Goal: Information Seeking & Learning: Learn about a topic

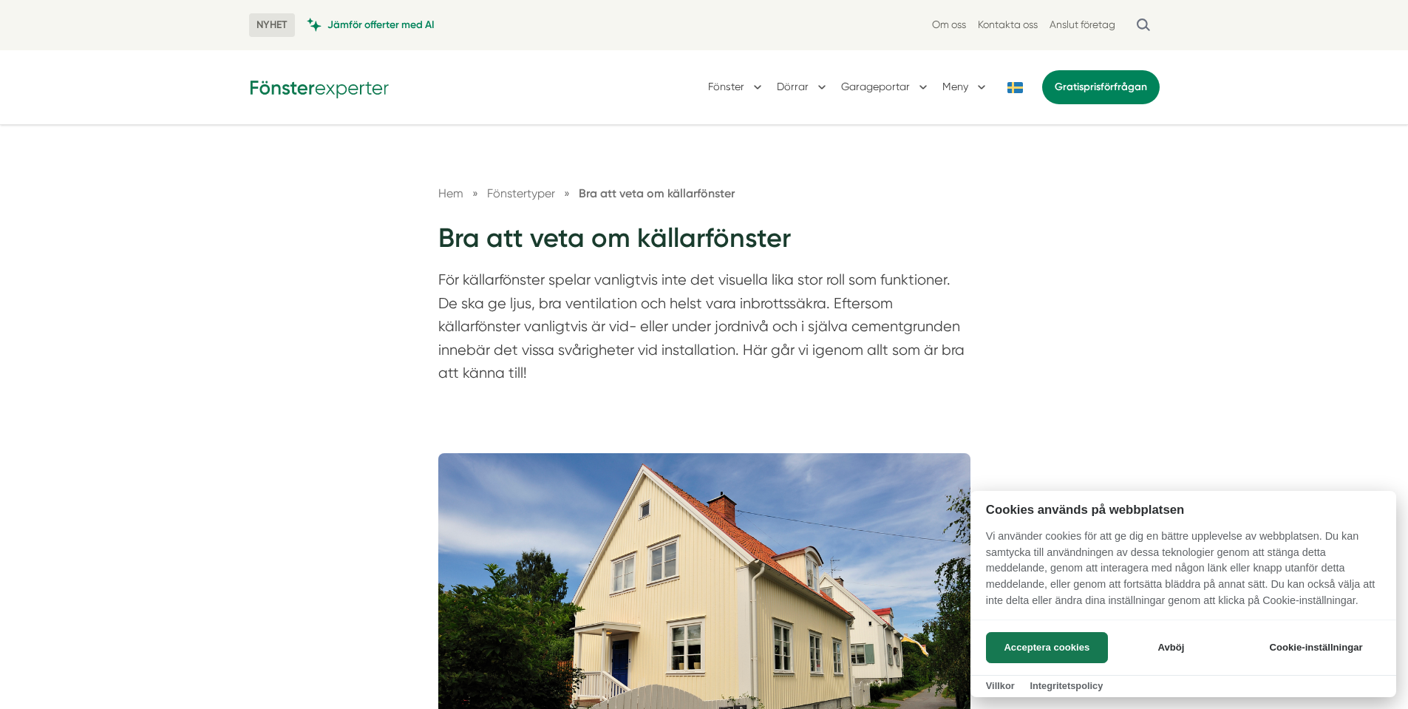
drag, startPoint x: 463, startPoint y: 279, endPoint x: 824, endPoint y: 280, distance: 360.6
click at [824, 280] on div at bounding box center [704, 354] width 1408 height 709
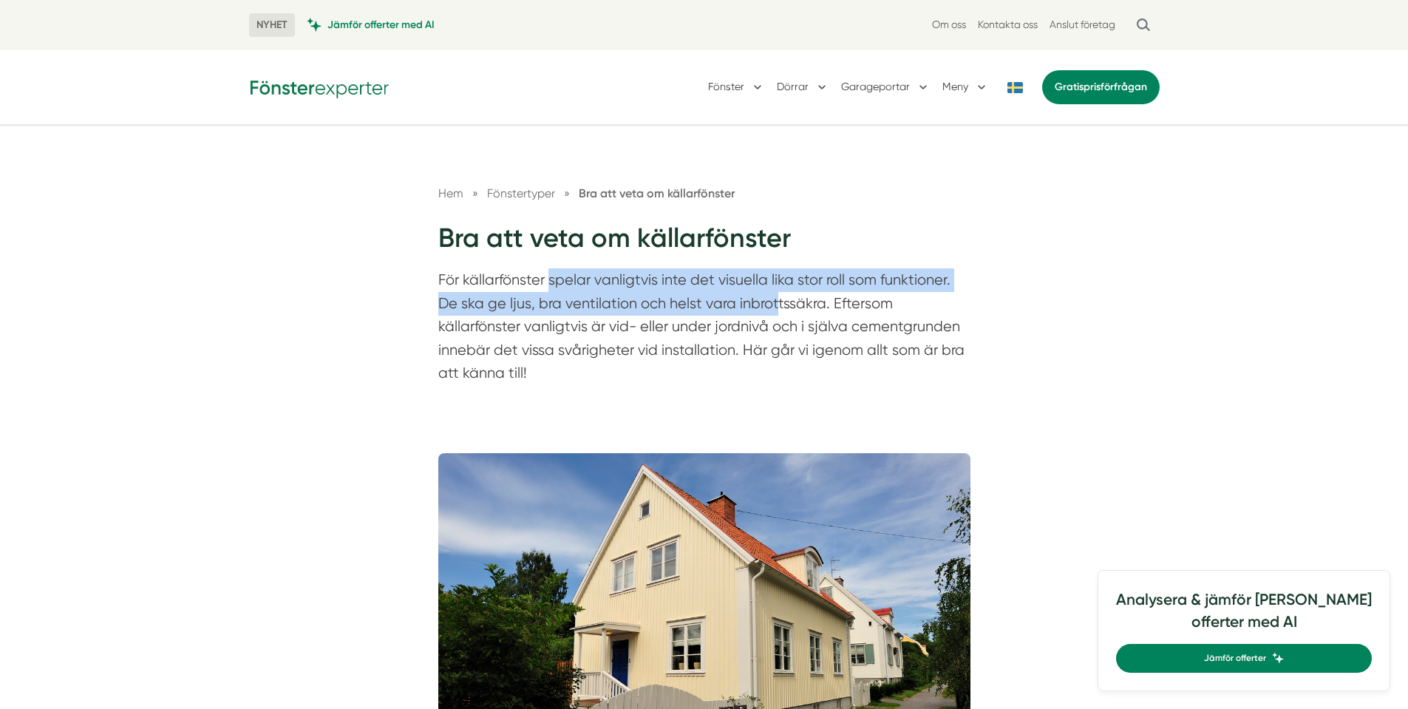
drag, startPoint x: 551, startPoint y: 284, endPoint x: 774, endPoint y: 293, distance: 224.1
click at [774, 293] on p "För källarfönster spelar vanligtvis inte det visuella lika stor roll som funkti…" at bounding box center [704, 330] width 532 height 124
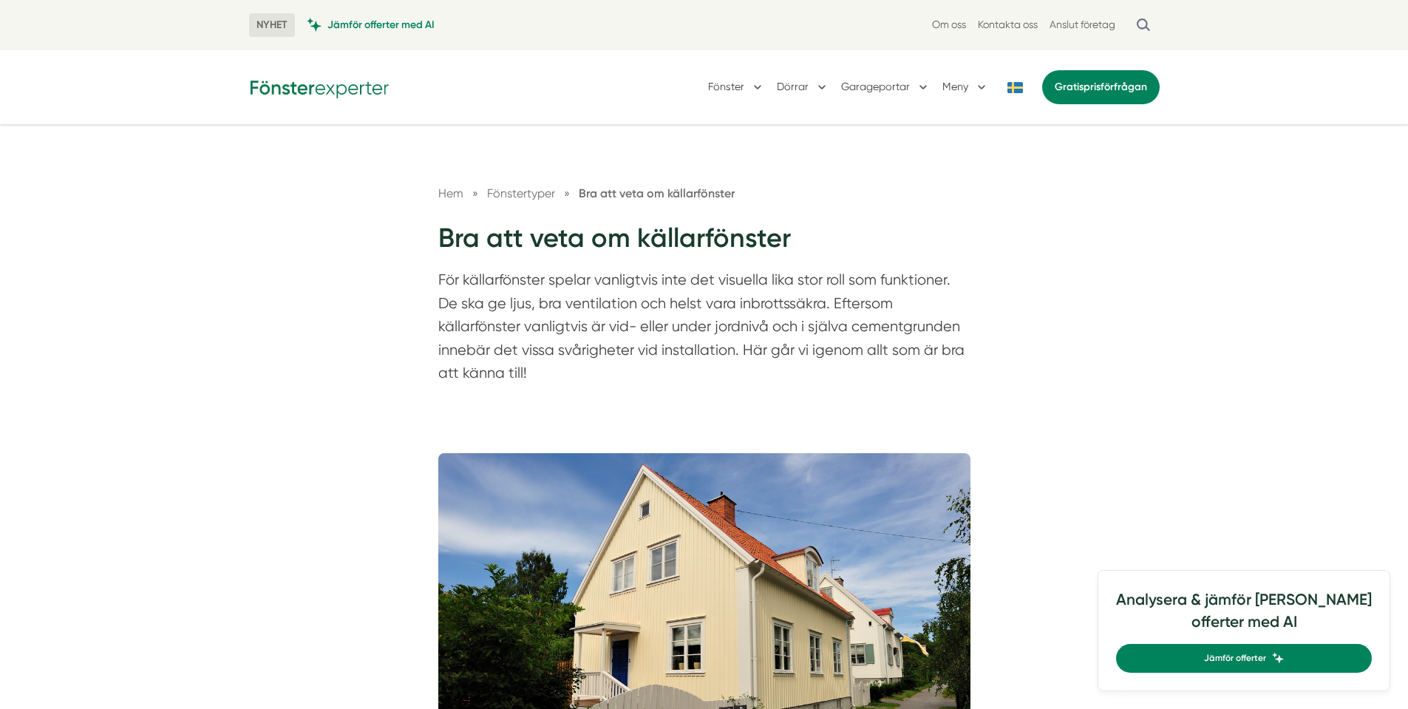
click at [780, 310] on p "För källarfönster spelar vanligtvis inte det visuella lika stor roll som funkti…" at bounding box center [704, 330] width 532 height 124
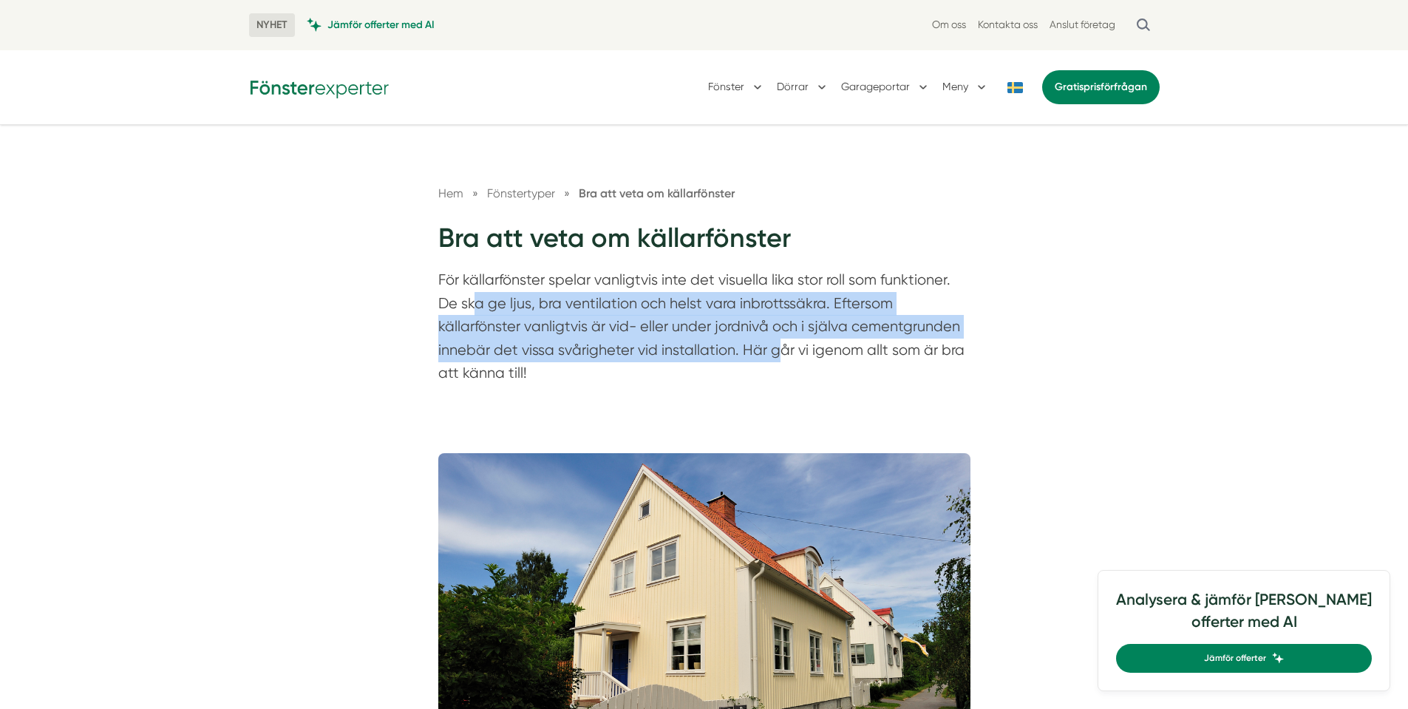
drag, startPoint x: 474, startPoint y: 302, endPoint x: 778, endPoint y: 338, distance: 305.9
click at [778, 338] on p "För källarfönster spelar vanligtvis inte det visuella lika stor roll som funkti…" at bounding box center [704, 330] width 532 height 124
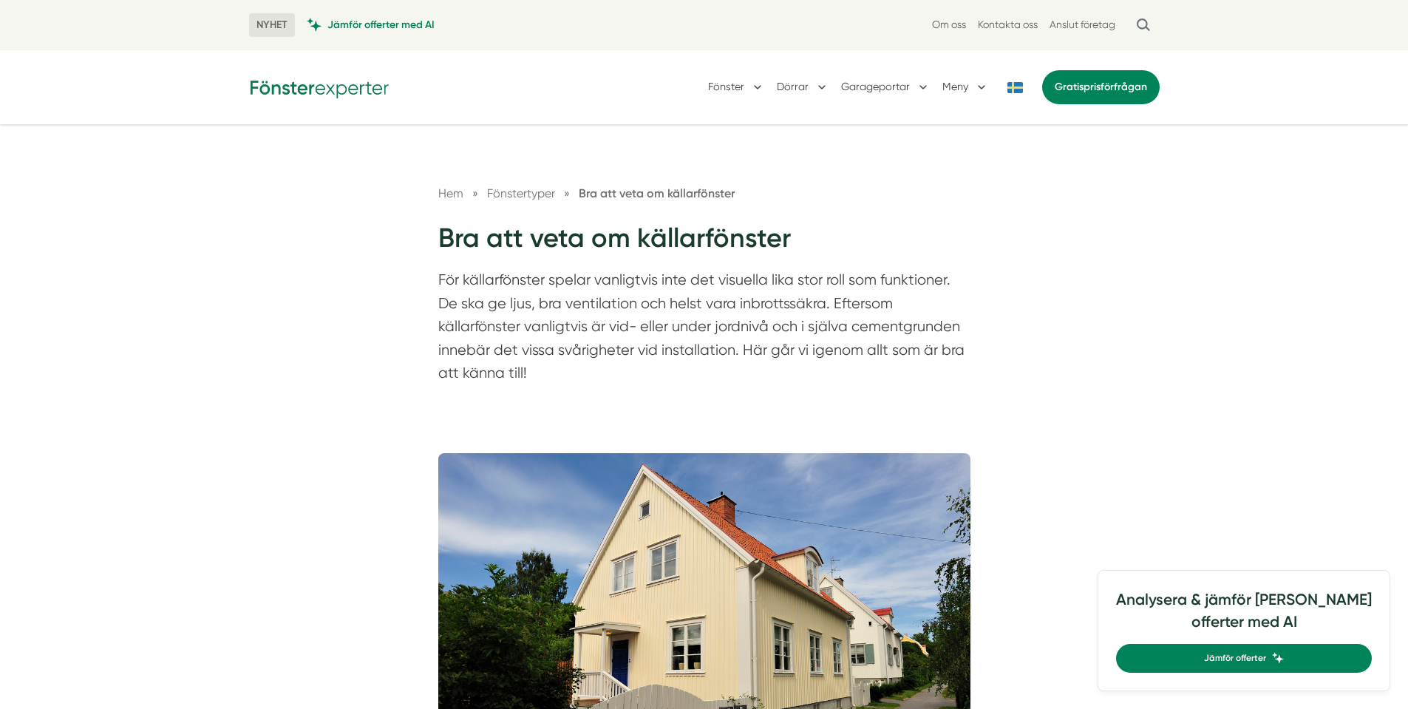
click at [804, 338] on p "För källarfönster spelar vanligtvis inte det visuella lika stor roll som funkti…" at bounding box center [704, 330] width 532 height 124
click at [799, 311] on p "För källarfönster spelar vanligtvis inte det visuella lika stor roll som funkti…" at bounding box center [704, 330] width 532 height 124
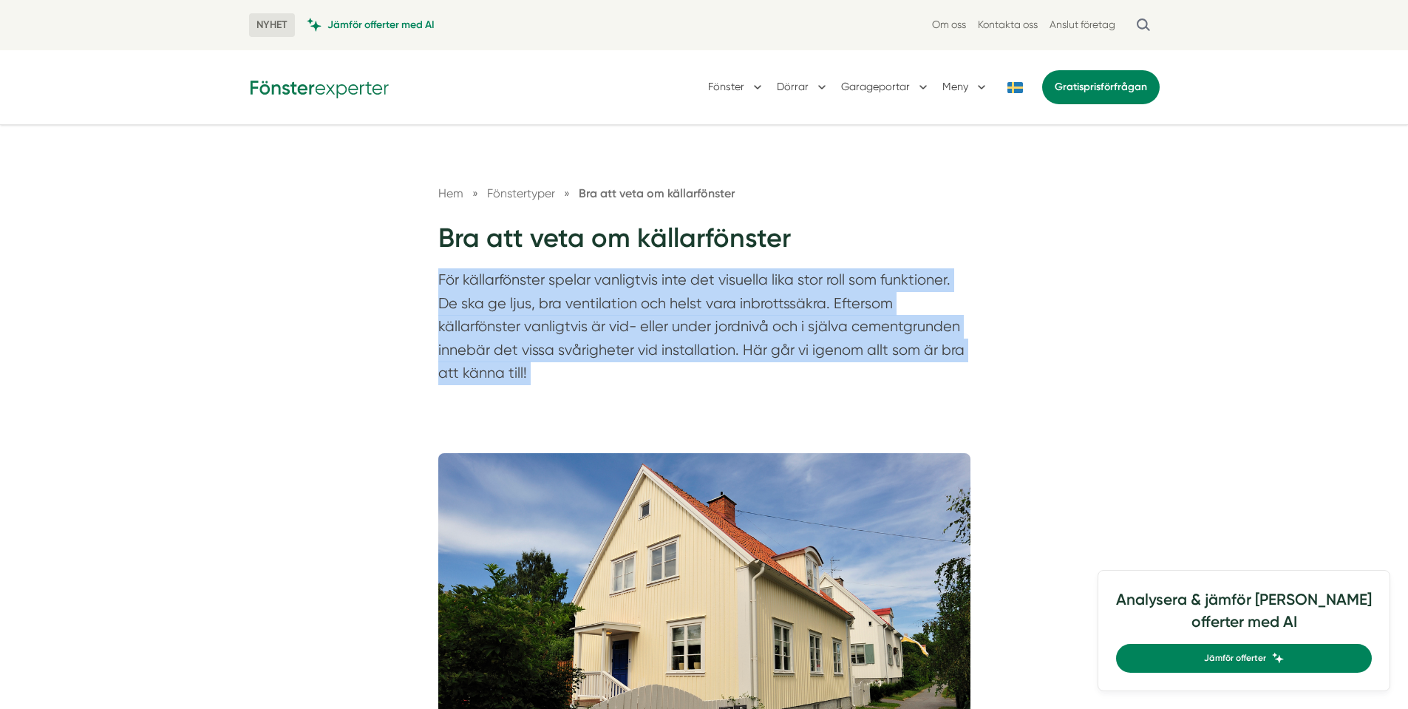
click at [799, 311] on p "För källarfönster spelar vanligtvis inte det visuella lika stor roll som funkti…" at bounding box center [704, 330] width 532 height 124
click at [632, 343] on p "För källarfönster spelar vanligtvis inte det visuella lika stor roll som funkti…" at bounding box center [704, 330] width 532 height 124
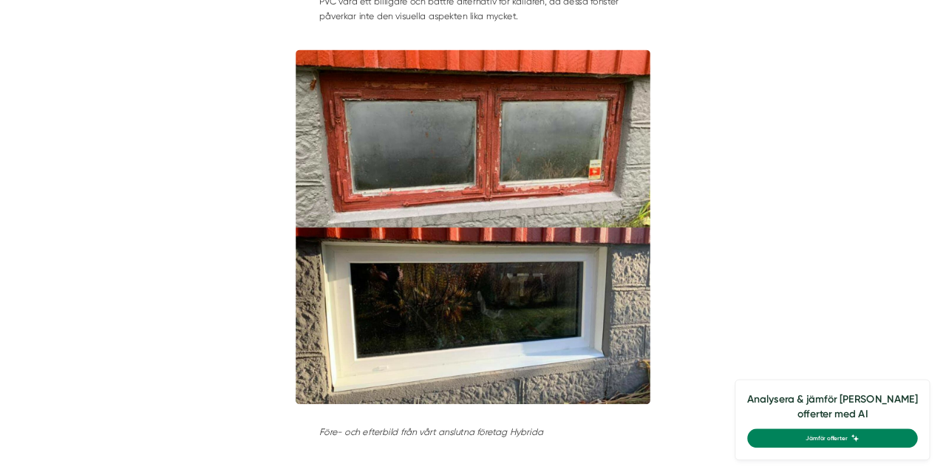
scroll to position [1700, 0]
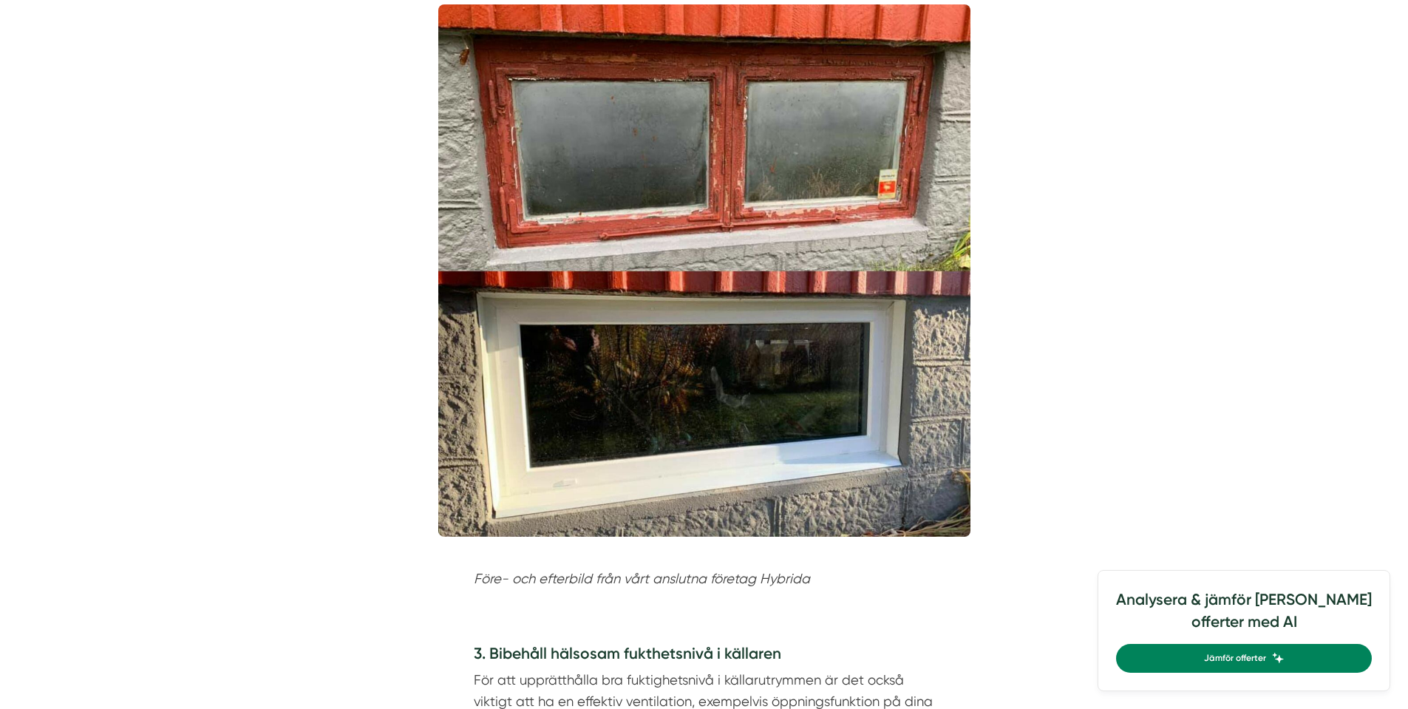
click at [722, 469] on img at bounding box center [704, 270] width 532 height 532
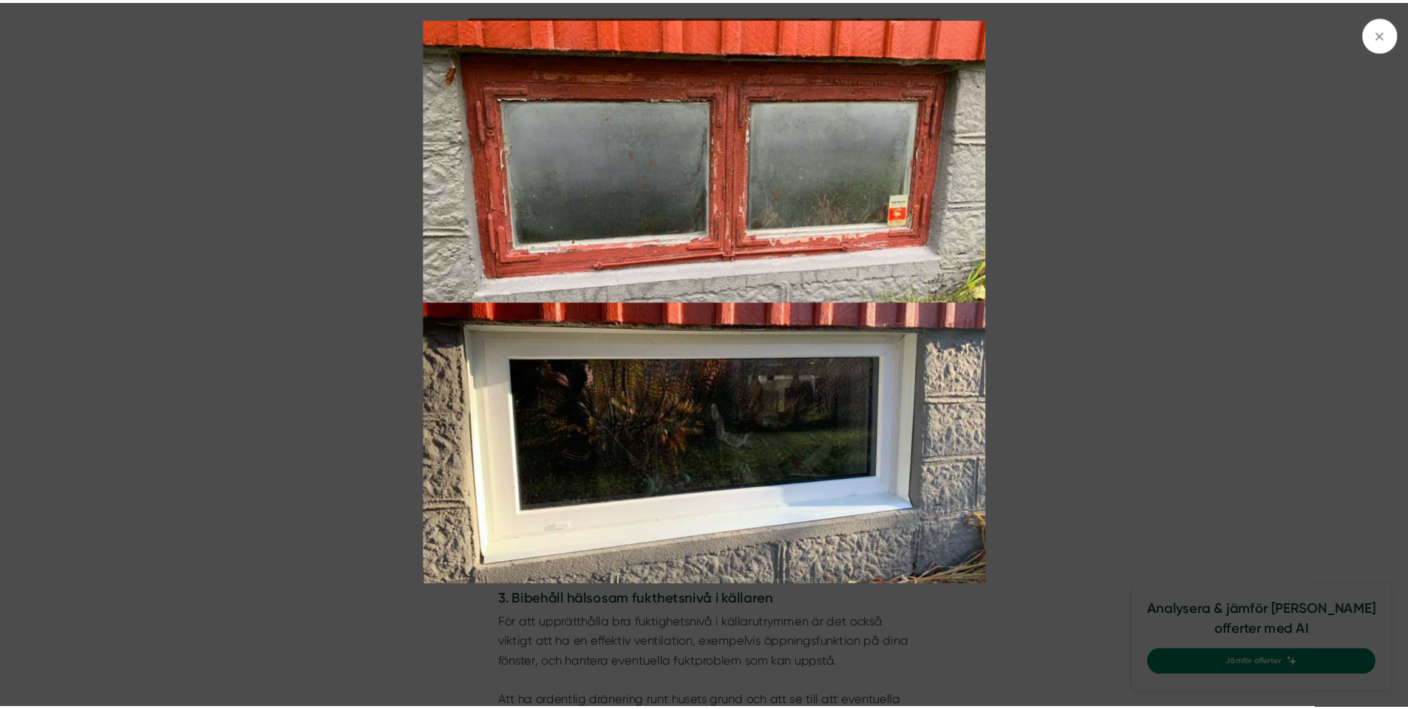
scroll to position [1687, 0]
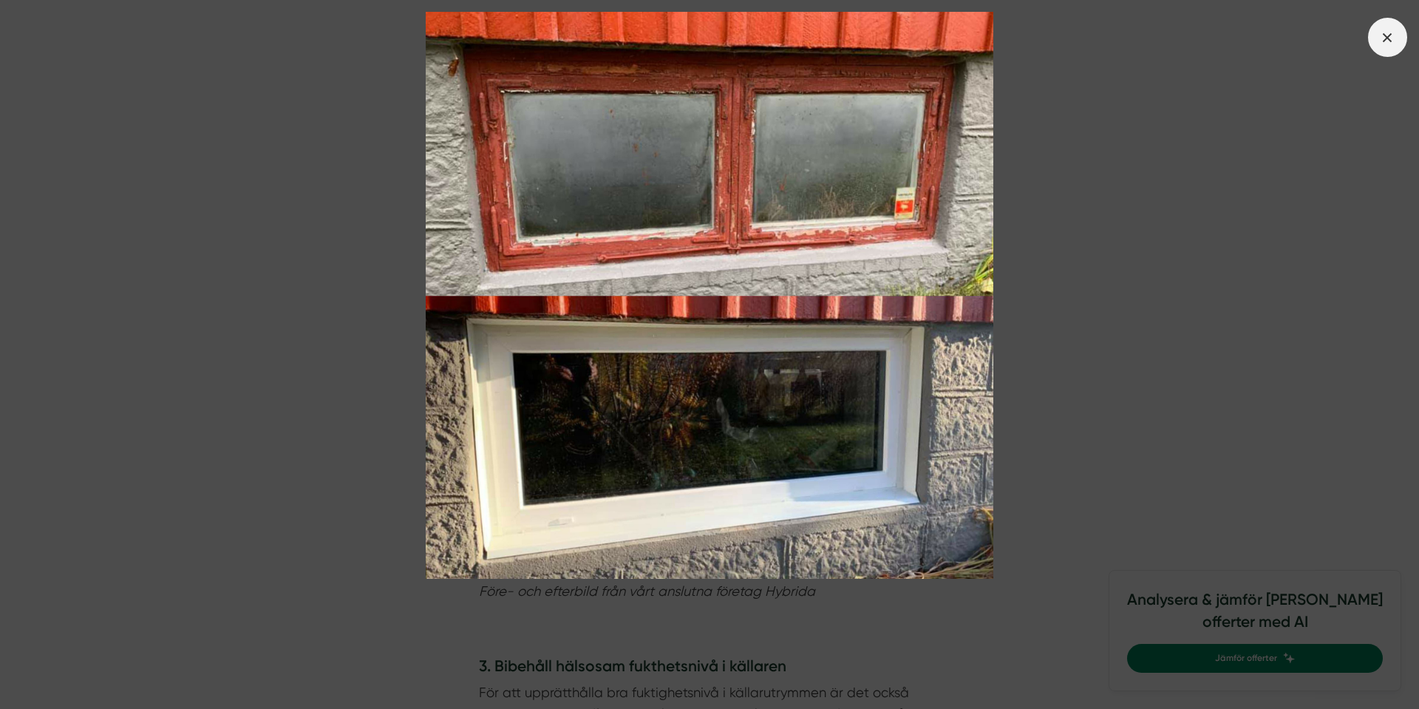
click at [1368, 41] on span at bounding box center [1387, 37] width 39 height 39
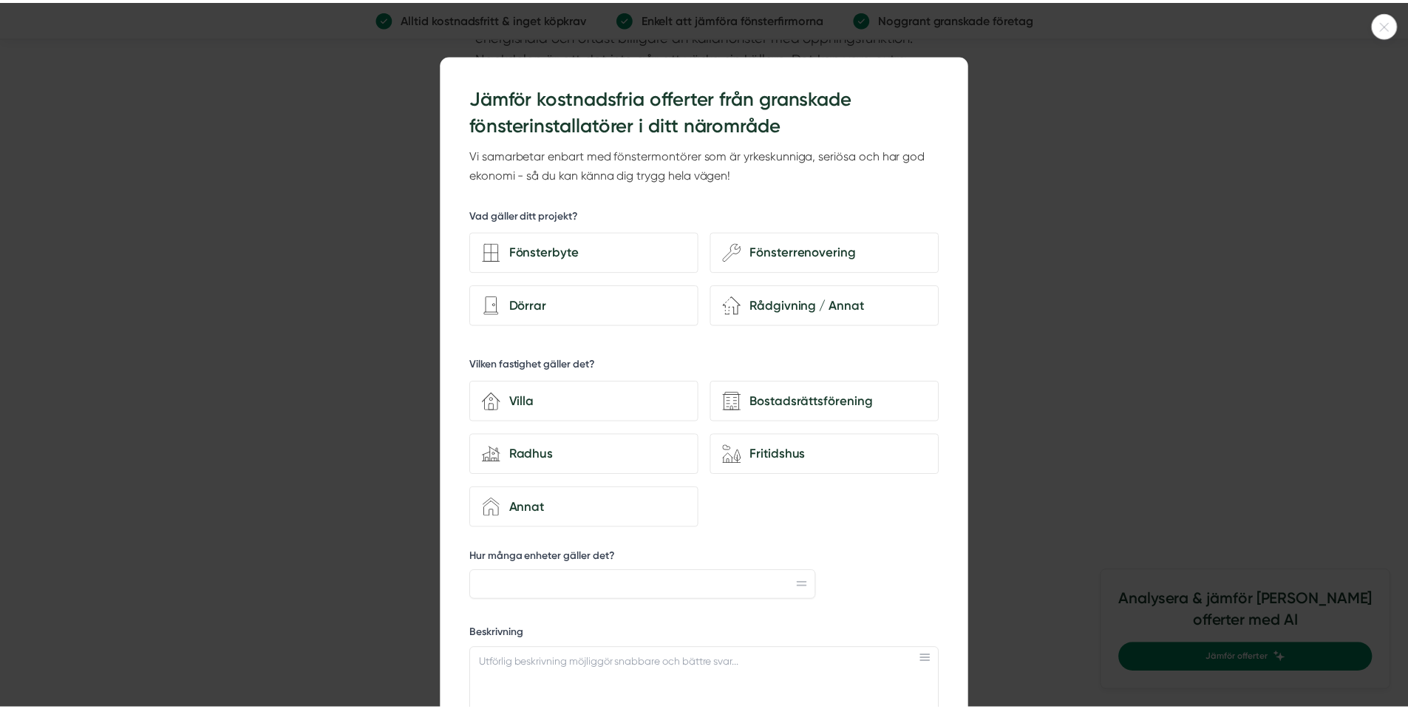
scroll to position [3165, 0]
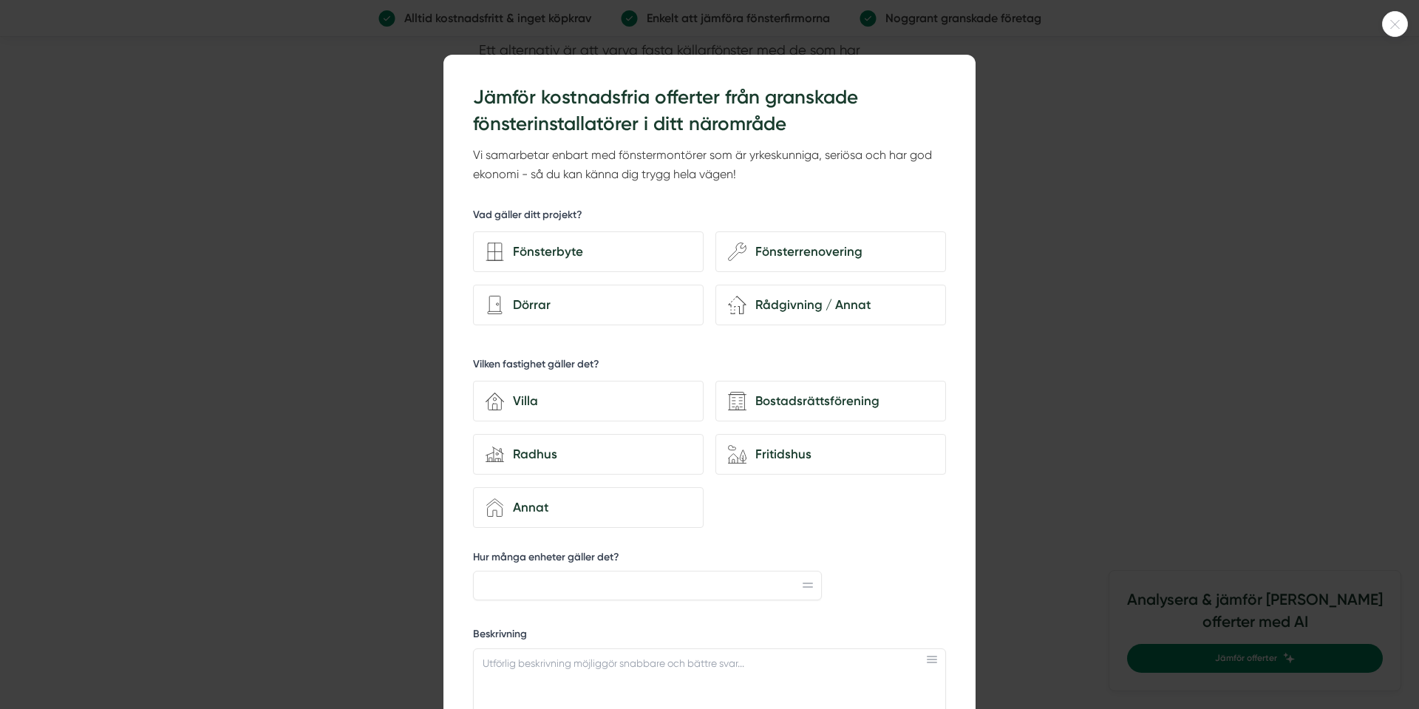
click at [1398, 34] on div at bounding box center [1395, 24] width 26 height 26
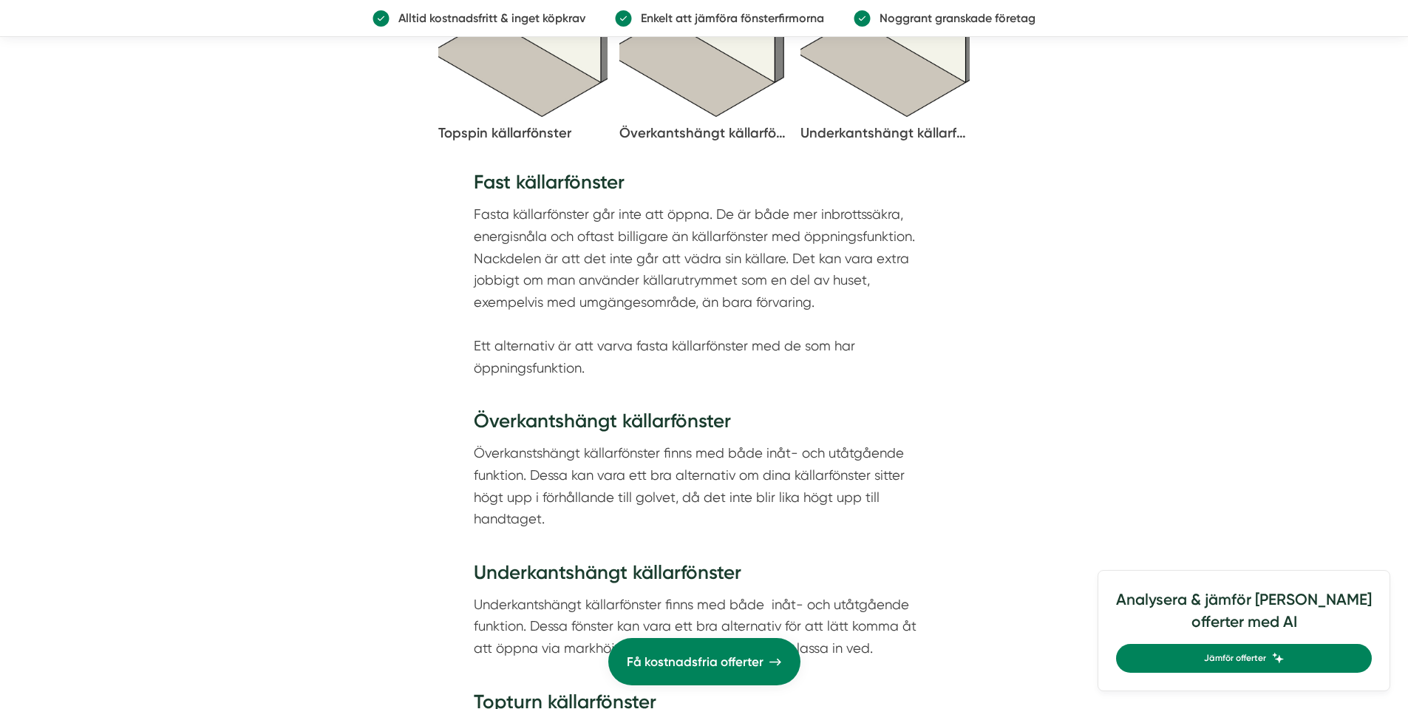
scroll to position [2796, 0]
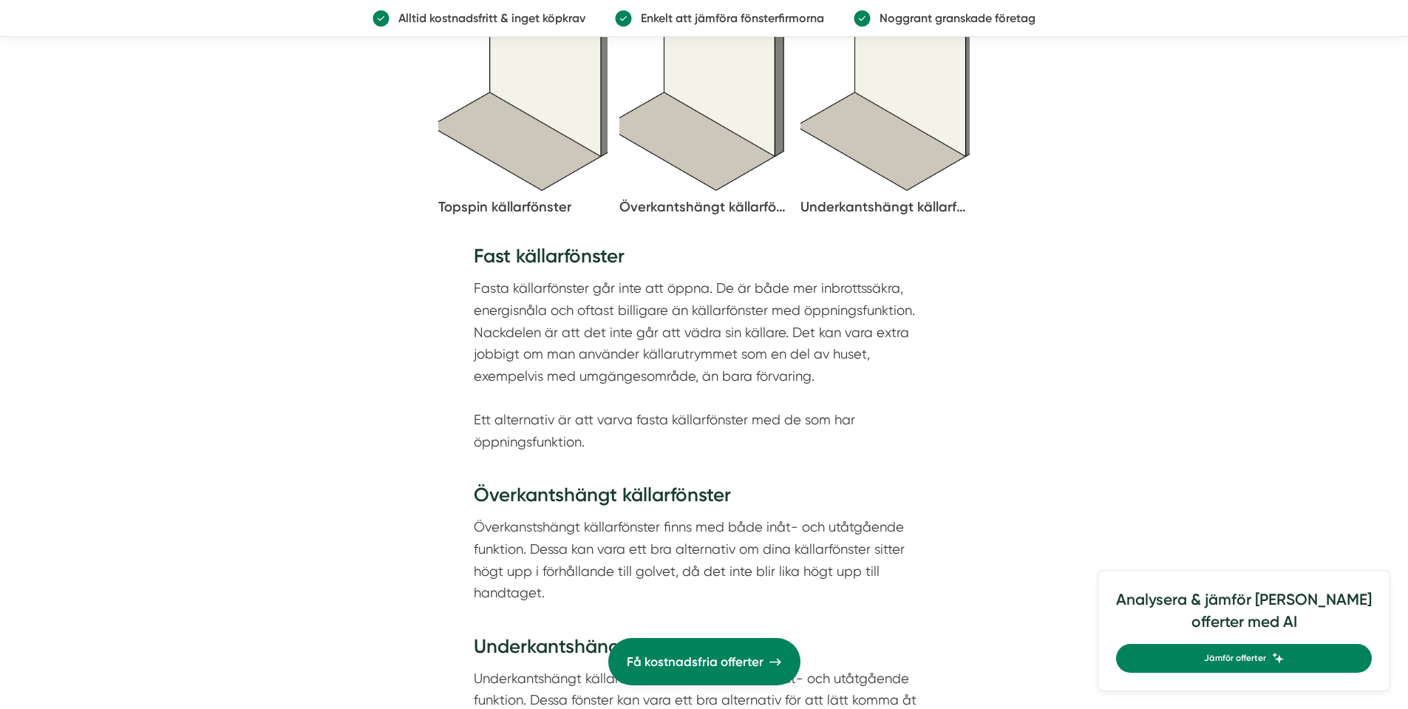
click at [525, 411] on p "Fasta källarfönster går inte att öppna. De är både mer inbrottssäkra, energisnå…" at bounding box center [704, 375] width 461 height 197
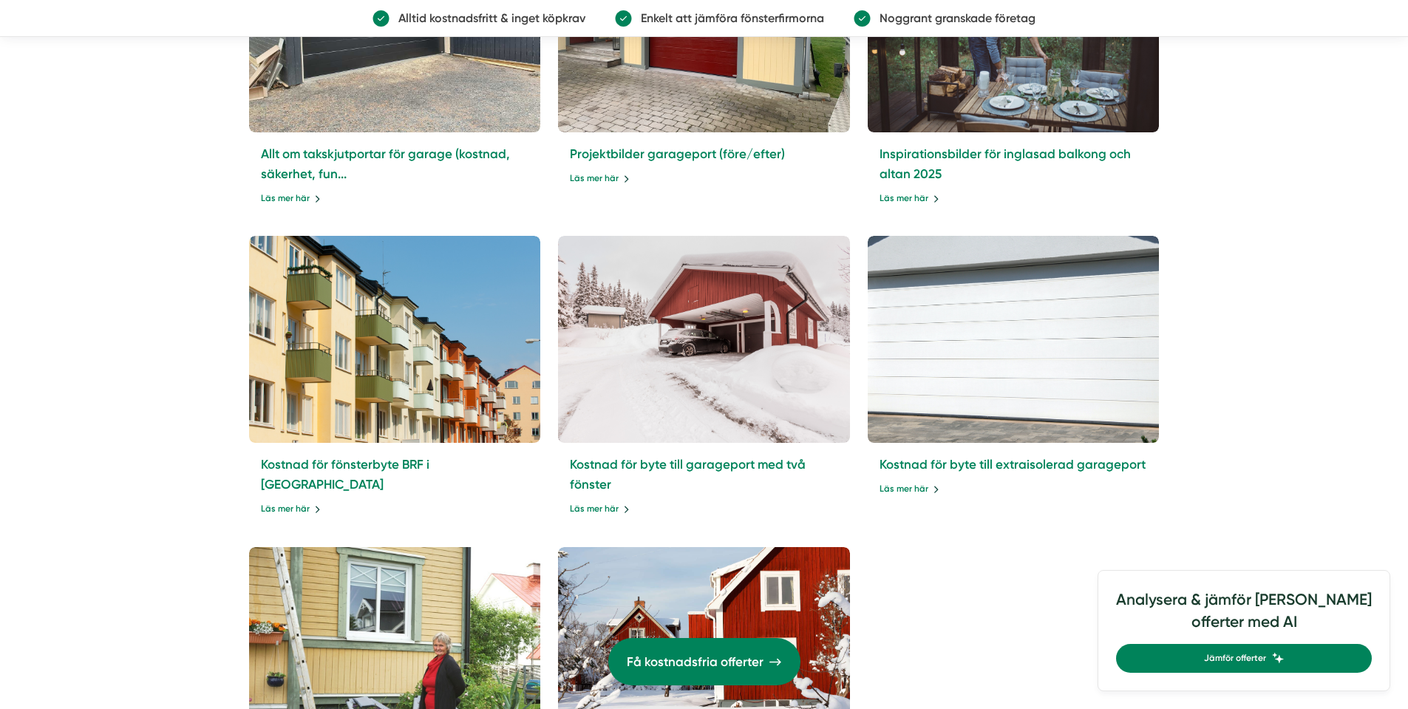
scroll to position [5530, 0]
